Goal: Task Accomplishment & Management: Use online tool/utility

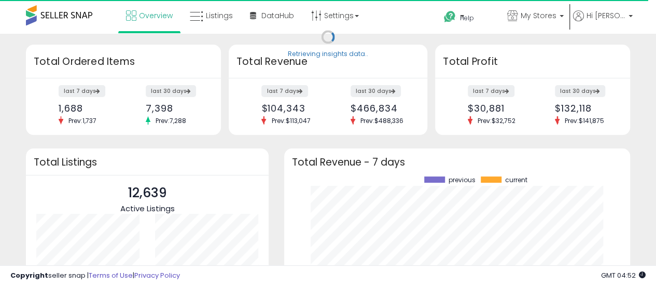
scroll to position [144, 325]
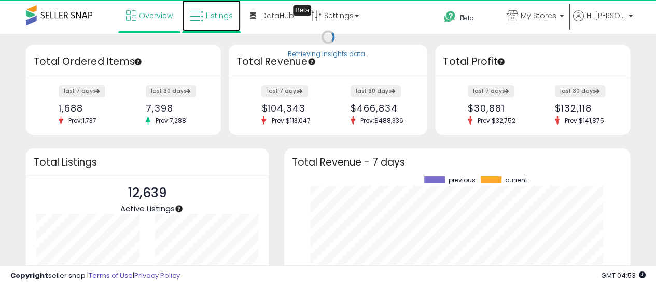
click at [212, 18] on span "Listings" at bounding box center [219, 15] width 27 height 10
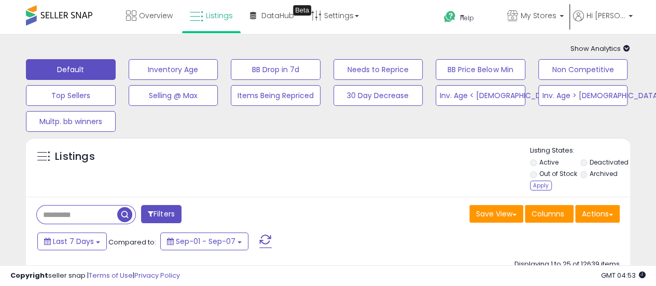
click at [544, 187] on div "Apply" at bounding box center [541, 185] width 22 height 10
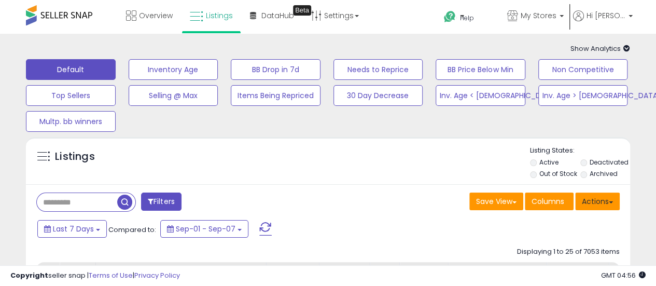
click at [610, 202] on span at bounding box center [611, 202] width 4 height 2
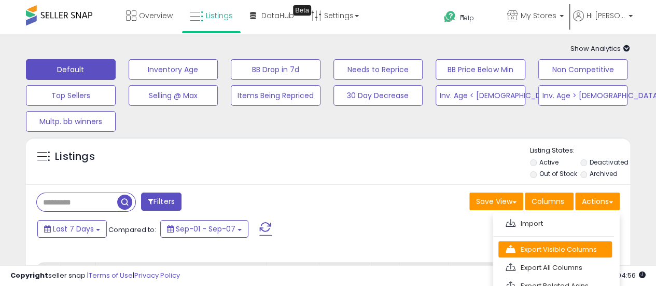
click at [569, 251] on link "Export Visible Columns" at bounding box center [555, 249] width 114 height 16
